Goal: Check status: Check status

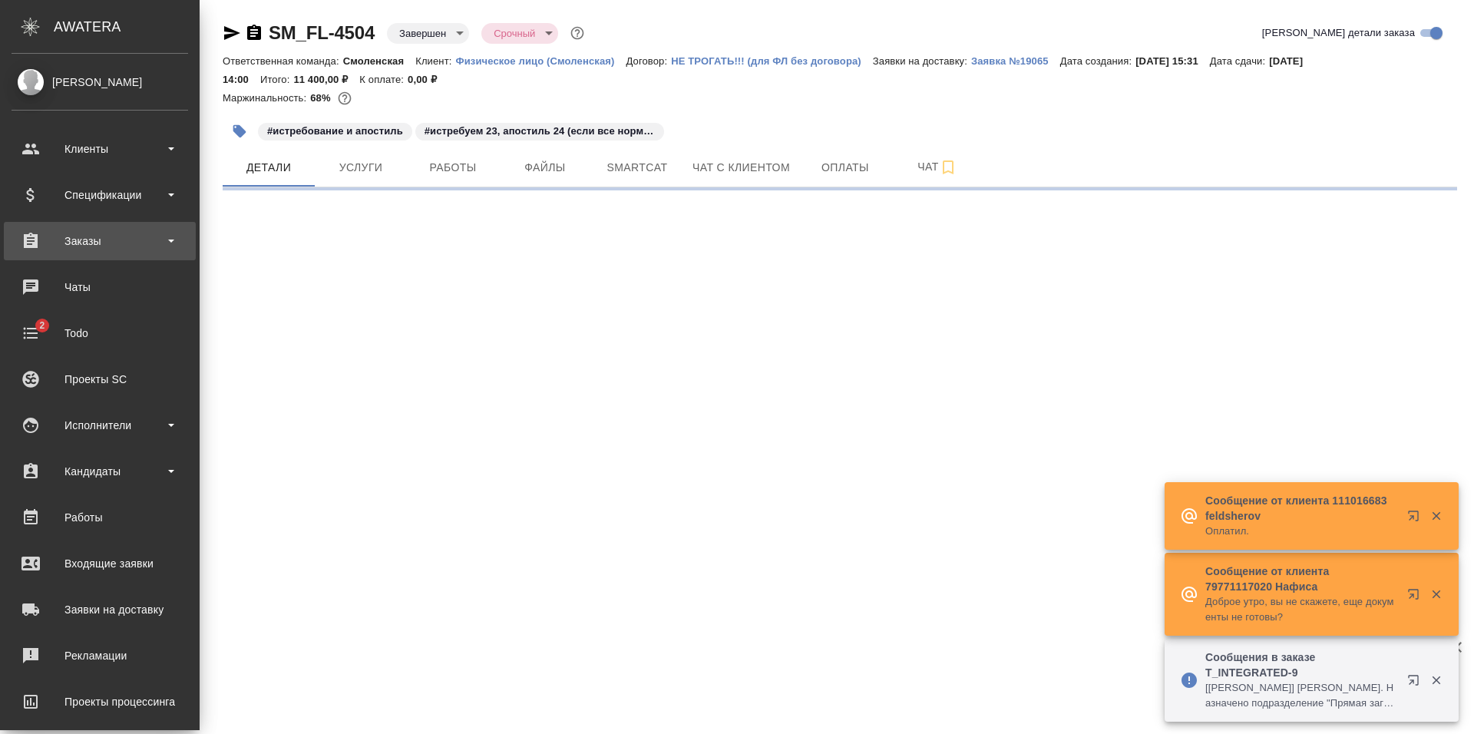
click at [91, 241] on div "Заказы" at bounding box center [100, 240] width 177 height 23
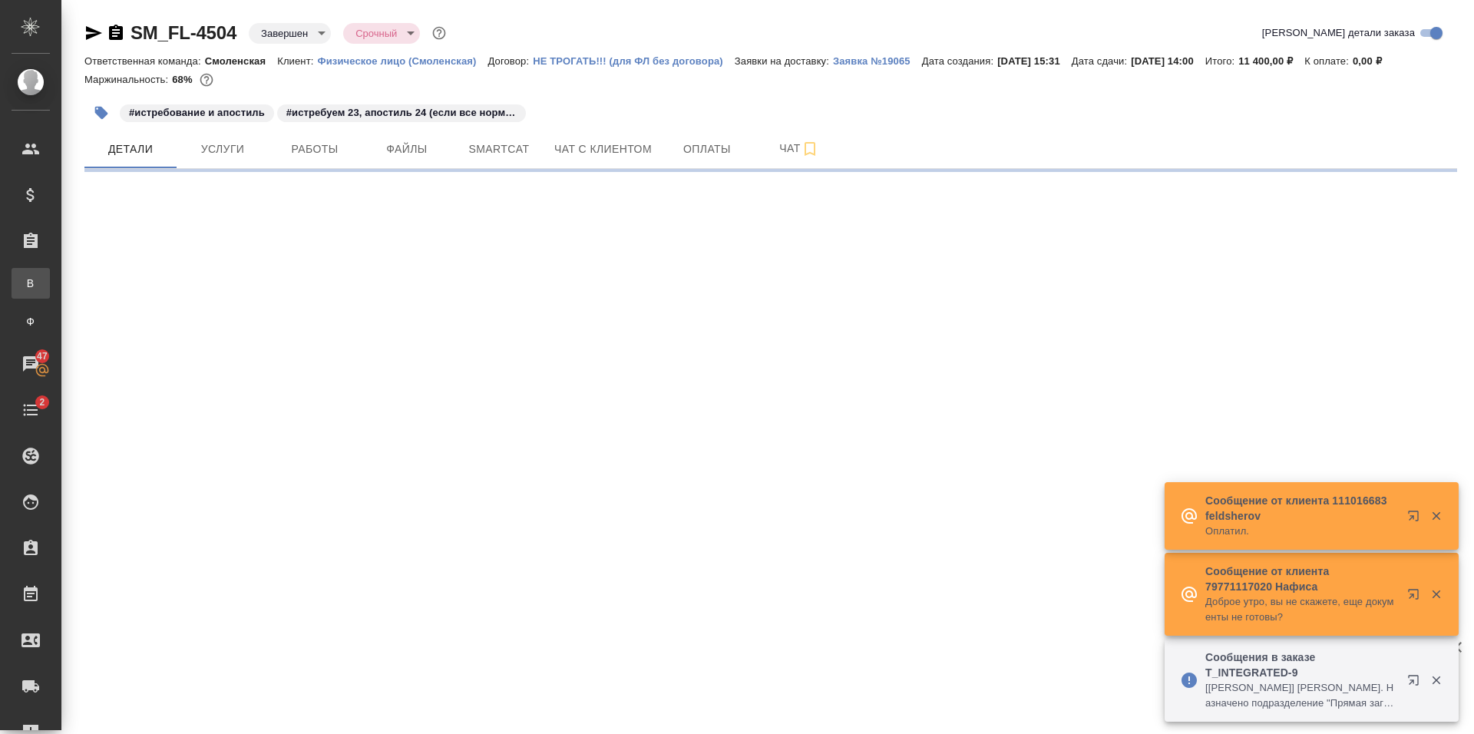
click at [23, 284] on div "Все заказы" at bounding box center [11, 283] width 23 height 15
select select "RU"
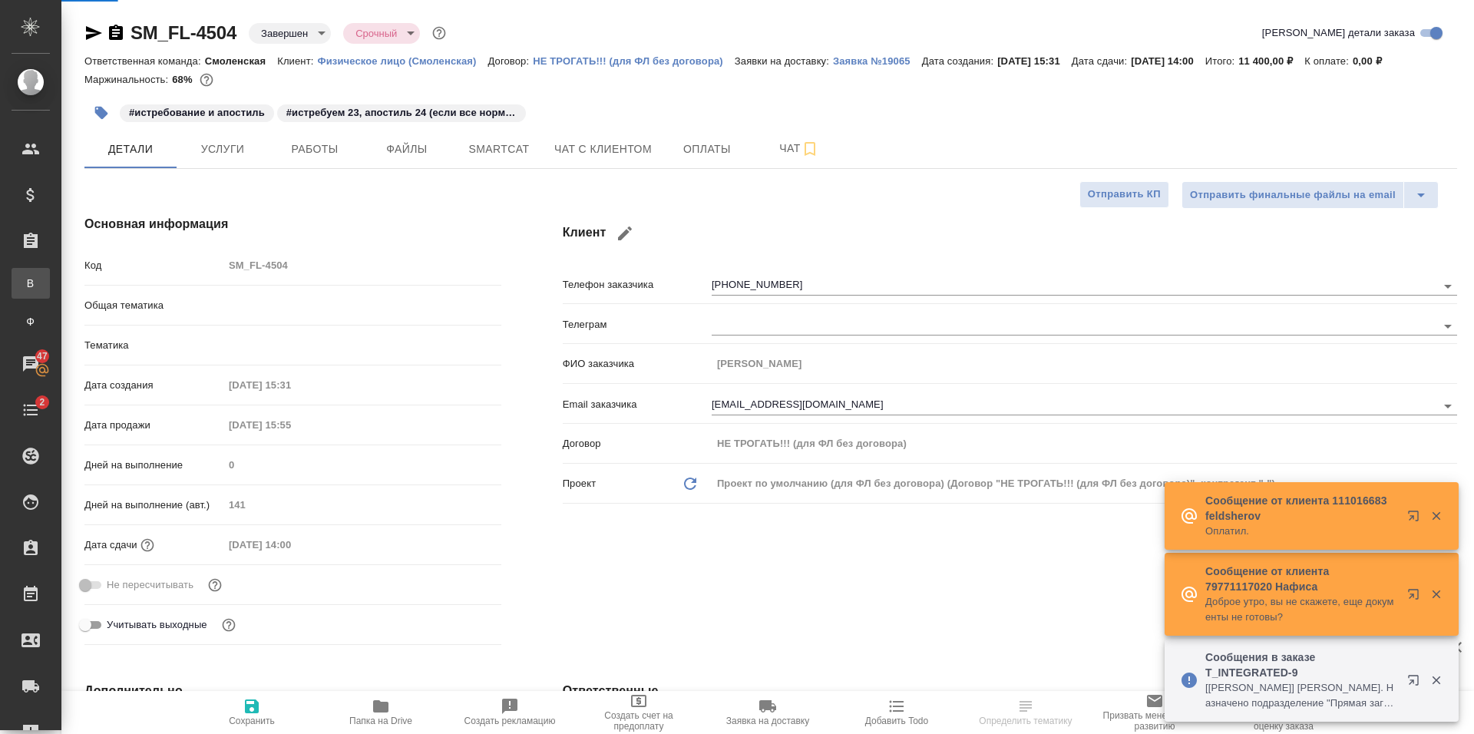
type textarea "x"
type input "Смоленская"
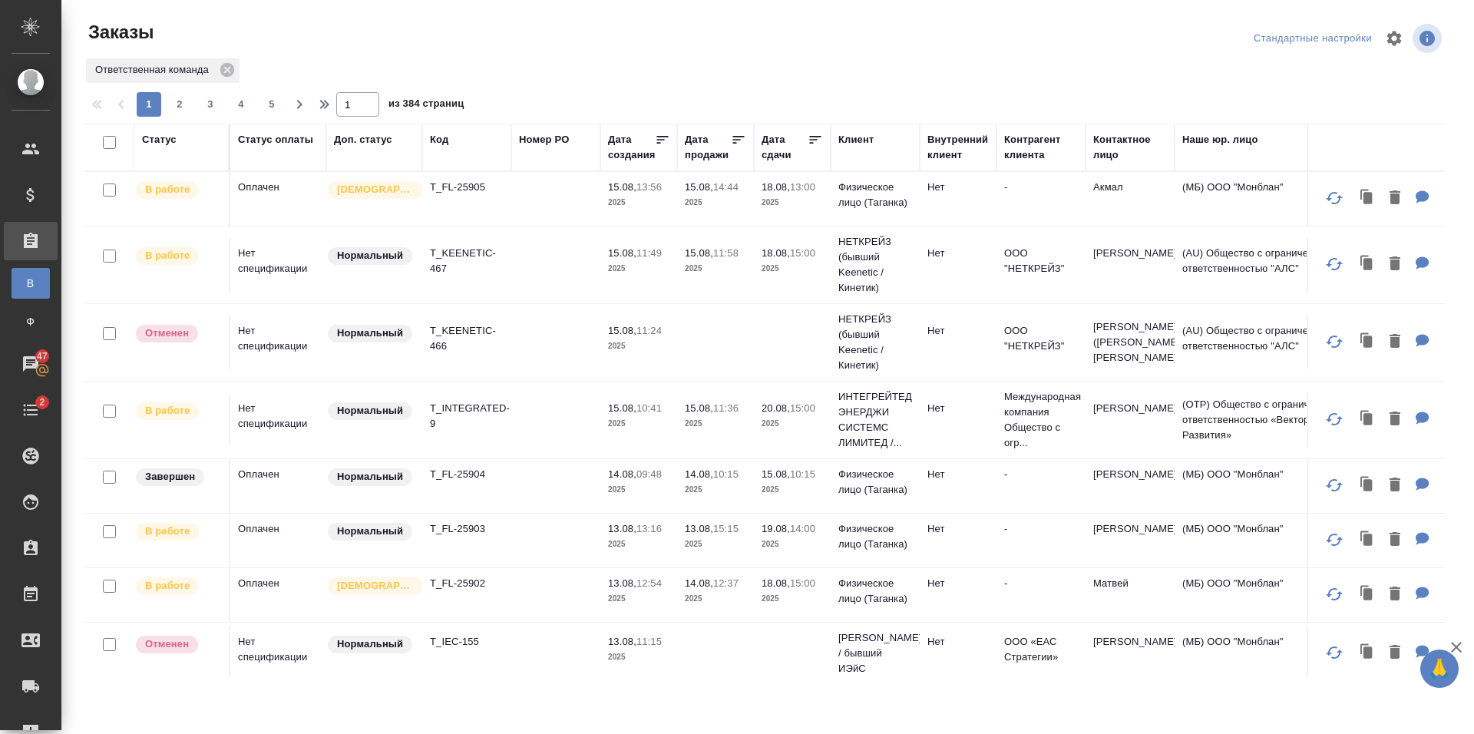
click at [585, 203] on td at bounding box center [555, 199] width 89 height 54
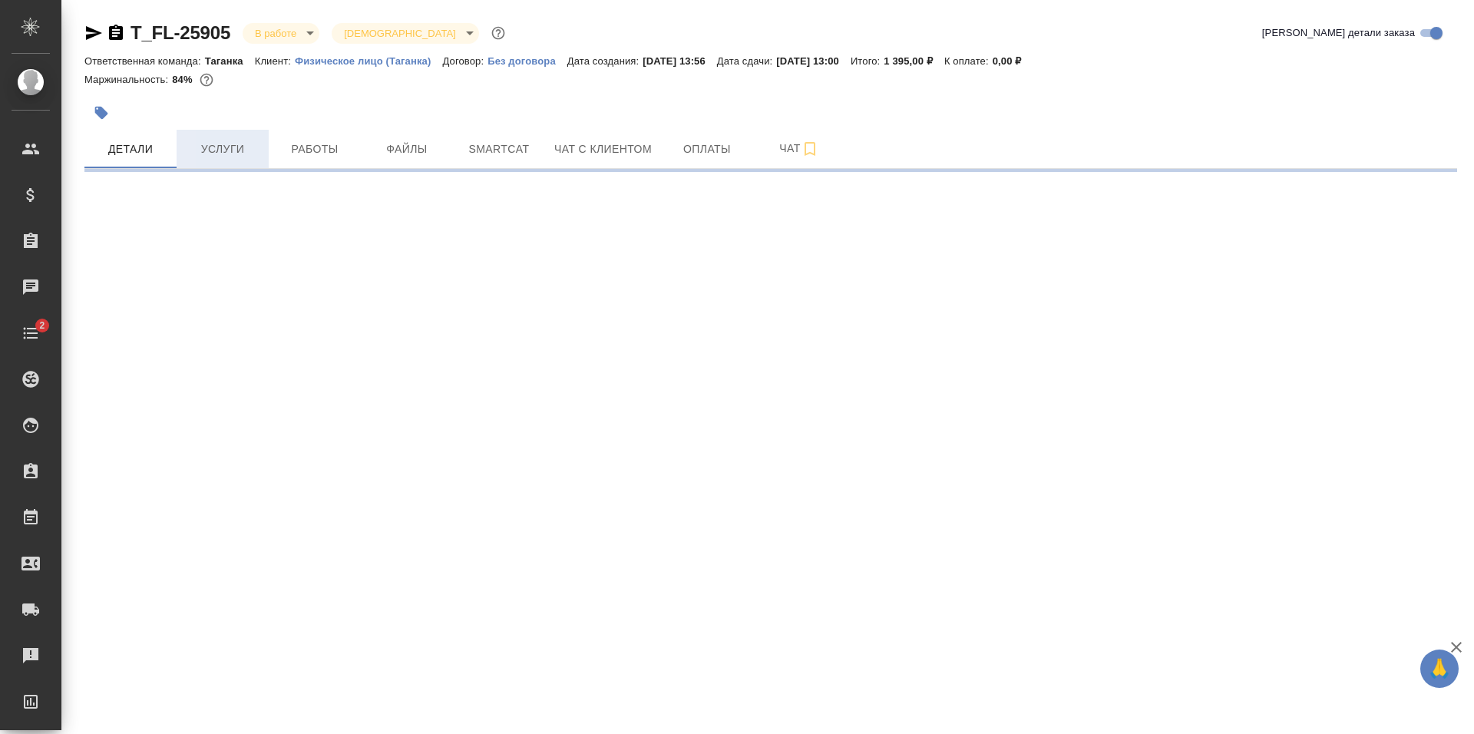
click at [227, 154] on span "Услуги" at bounding box center [223, 149] width 74 height 19
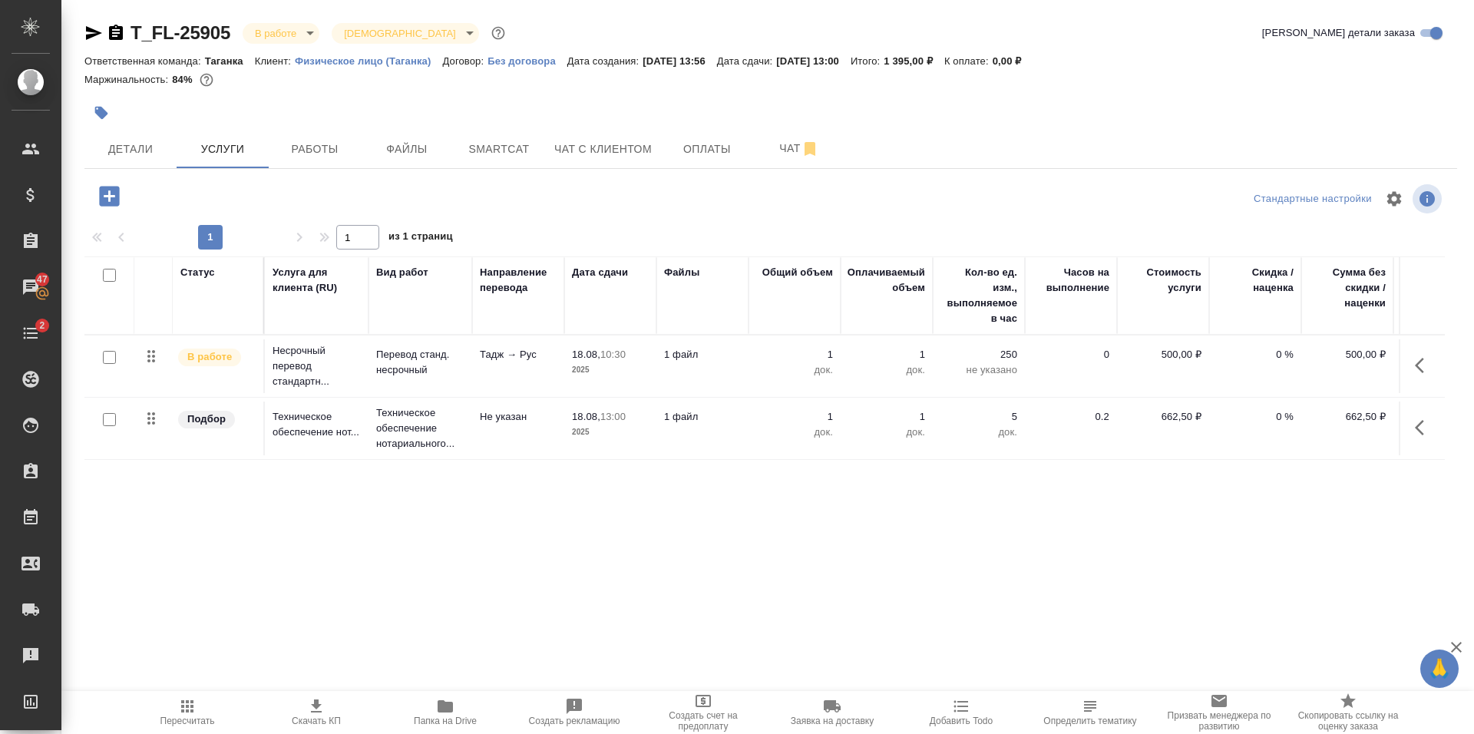
click at [446, 713] on icon "button" at bounding box center [445, 706] width 18 height 18
